Goal: Navigation & Orientation: Find specific page/section

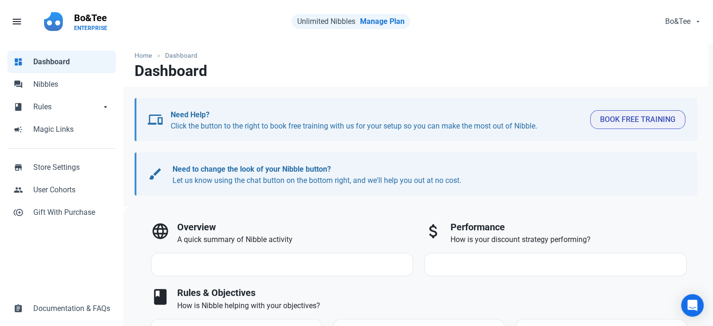
select select "7d"
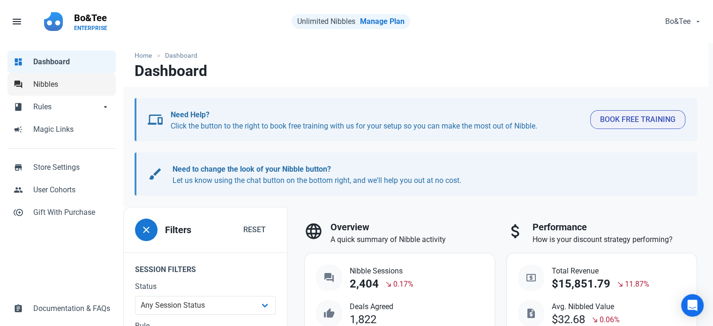
click at [70, 79] on span "Nibbles" at bounding box center [71, 84] width 77 height 11
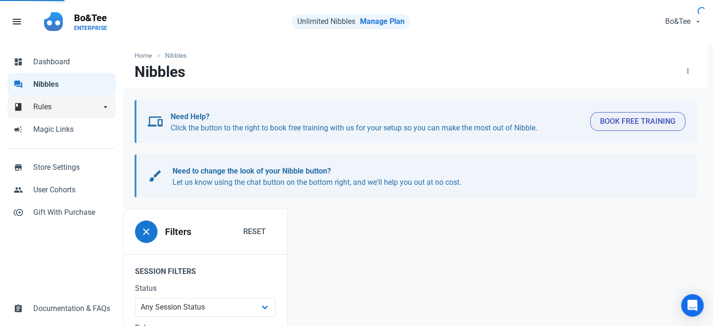
click at [52, 110] on span "Rules" at bounding box center [66, 106] width 67 height 11
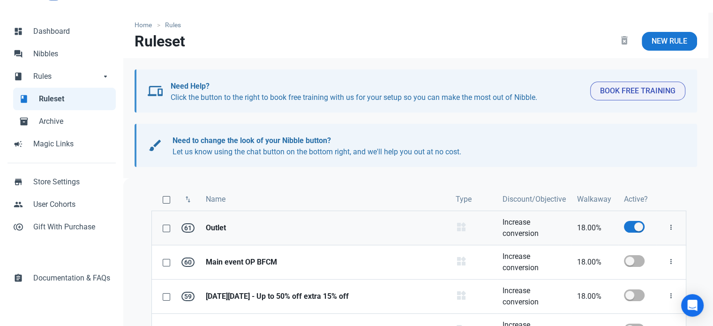
scroll to position [47, 0]
